Goal: Information Seeking & Learning: Check status

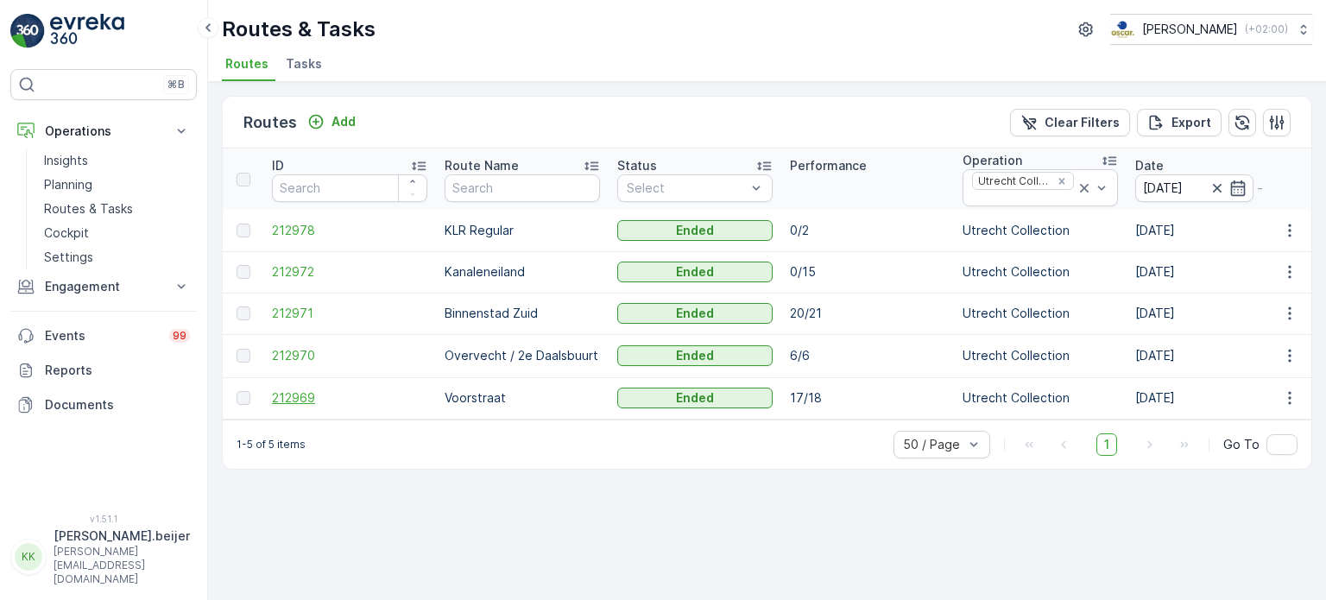
click at [285, 398] on span "212969" at bounding box center [349, 397] width 155 height 17
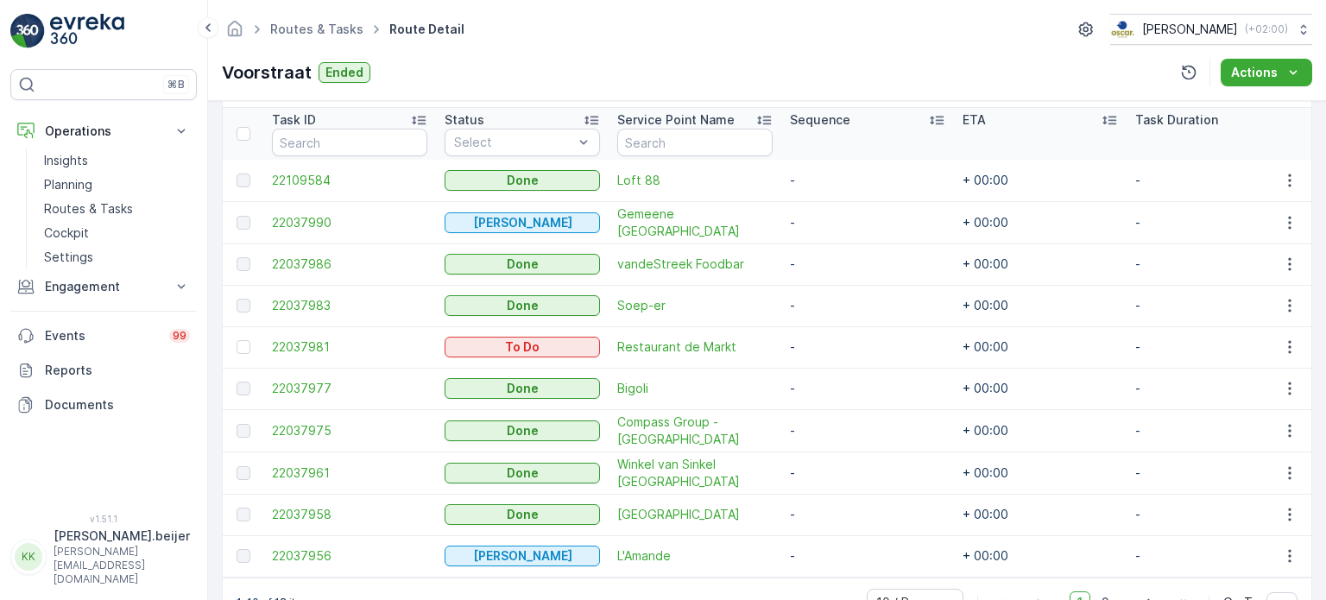
scroll to position [463, 0]
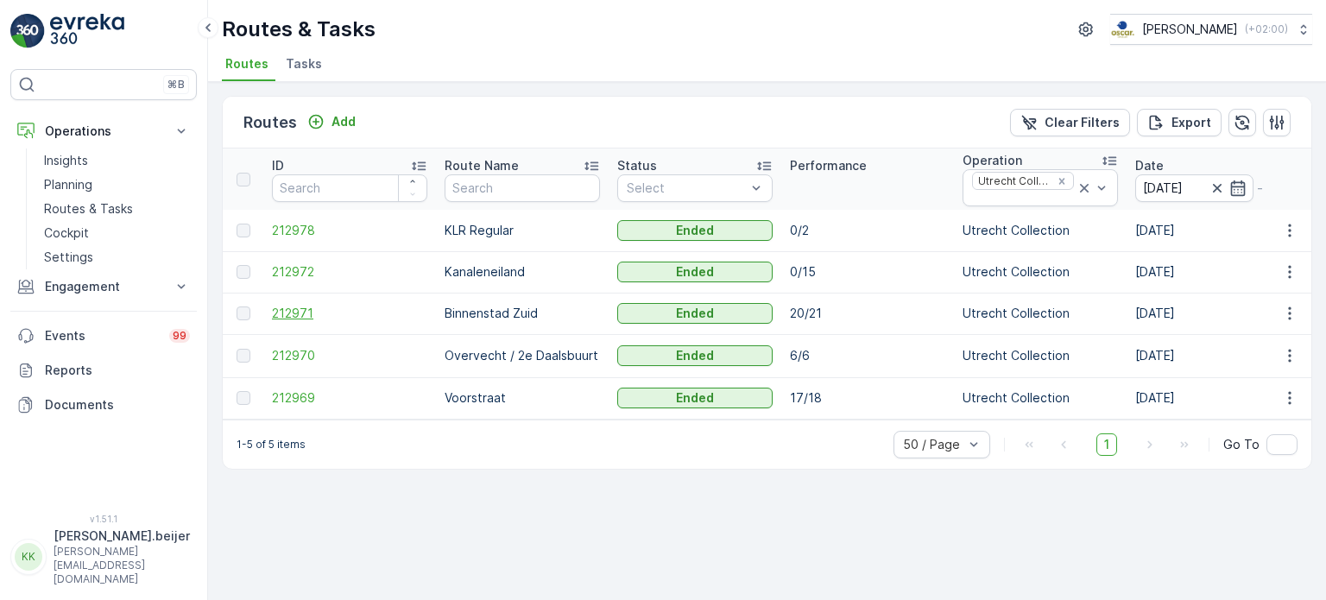
click at [287, 312] on span "212971" at bounding box center [349, 313] width 155 height 17
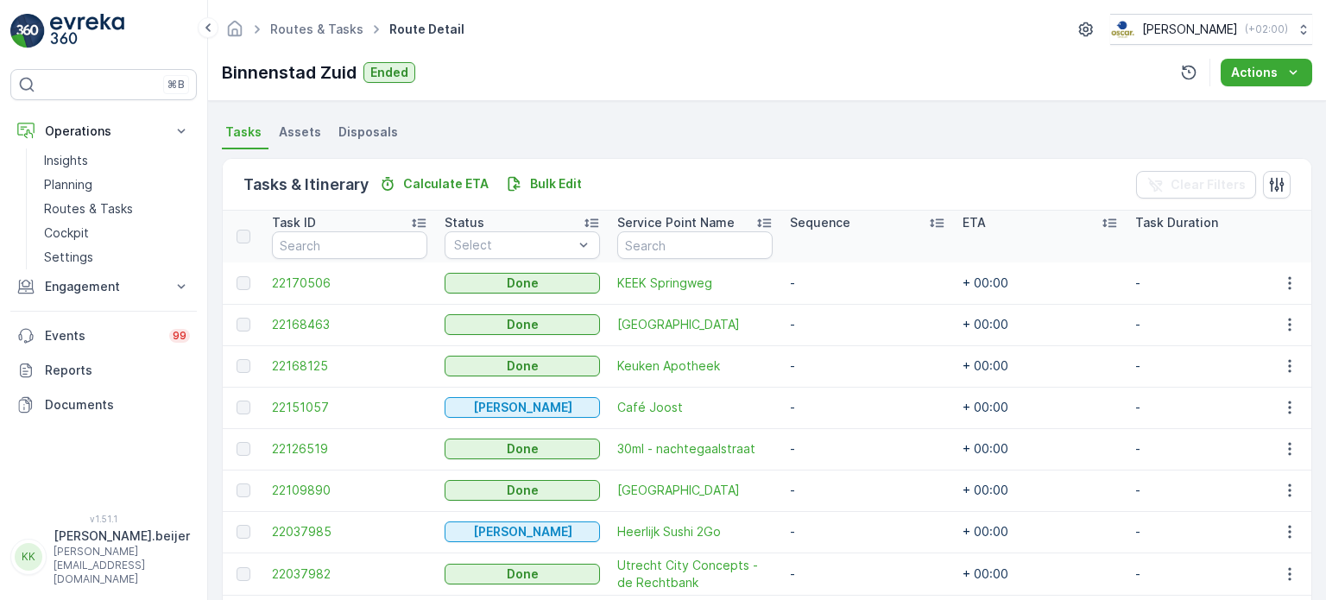
scroll to position [510, 0]
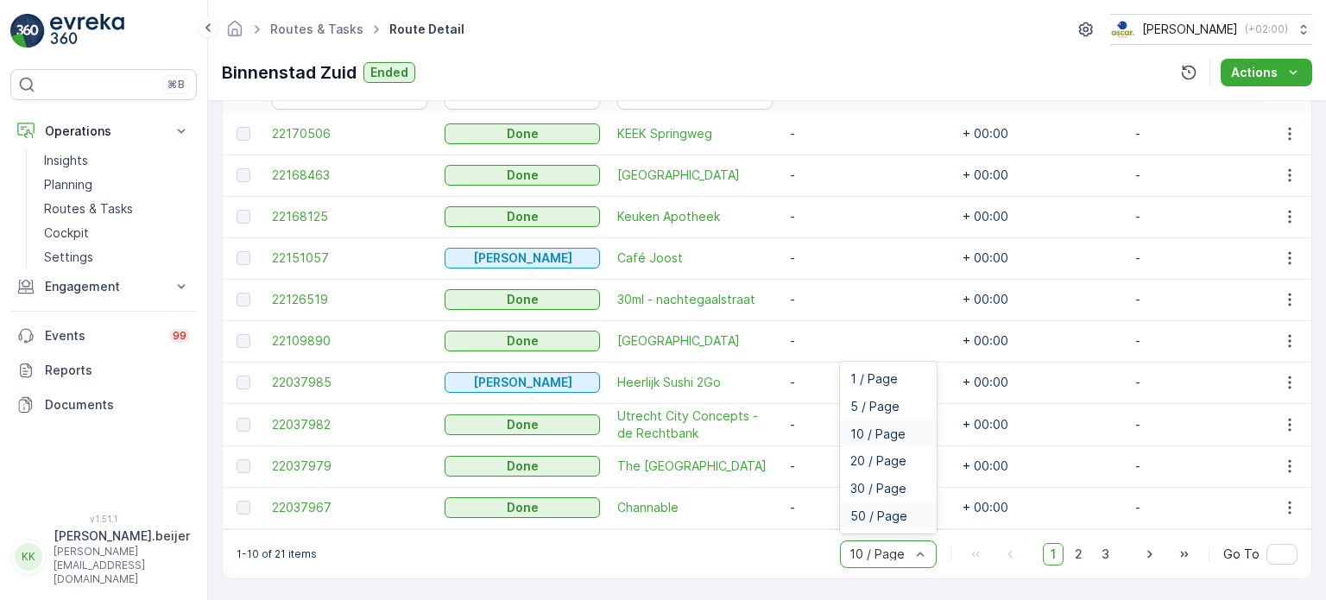
click at [886, 520] on span "50 / Page" at bounding box center [878, 516] width 57 height 14
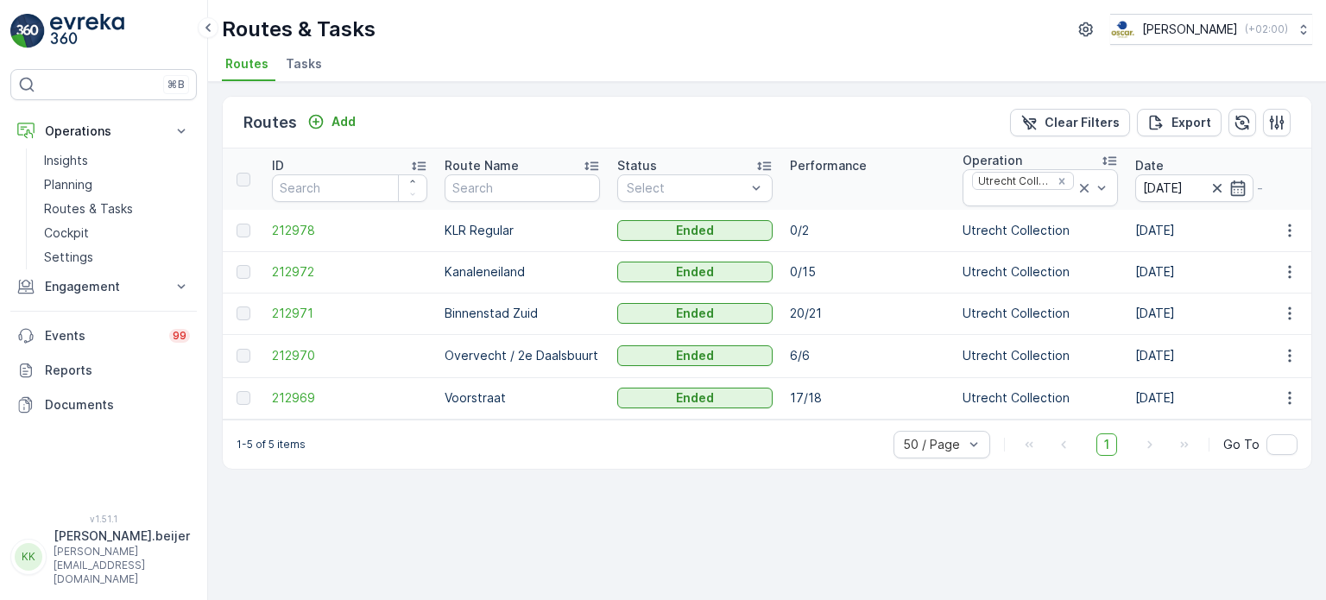
click at [675, 479] on div "Routes Add Clear Filters Export ID Route Name Status Select Performance Operati…" at bounding box center [767, 341] width 1118 height 518
